Goal: Information Seeking & Learning: Check status

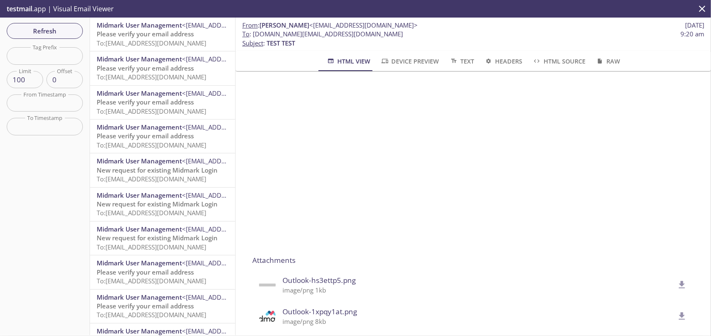
click at [147, 65] on span "Please verify your email address" at bounding box center [145, 68] width 97 height 8
